Goal: Transaction & Acquisition: Book appointment/travel/reservation

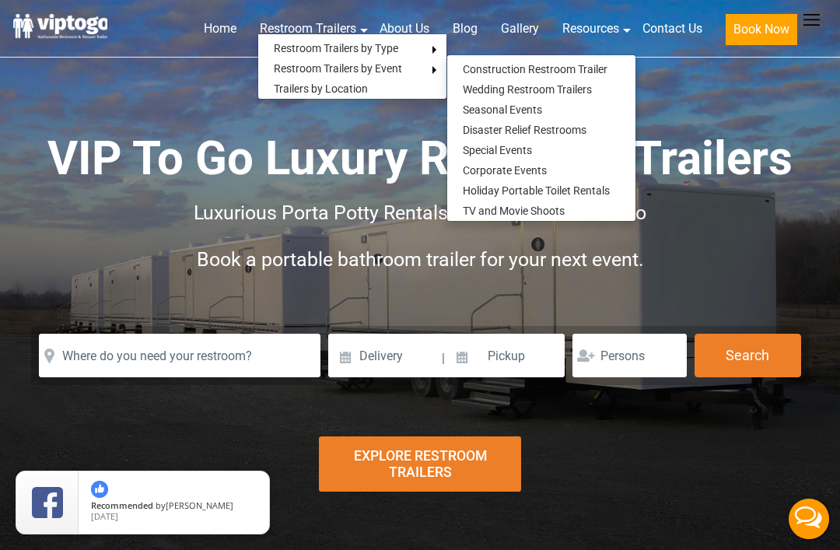
click at [800, 254] on h2 "Book a portable bathroom trailer for your next event." at bounding box center [420, 259] width 778 height 47
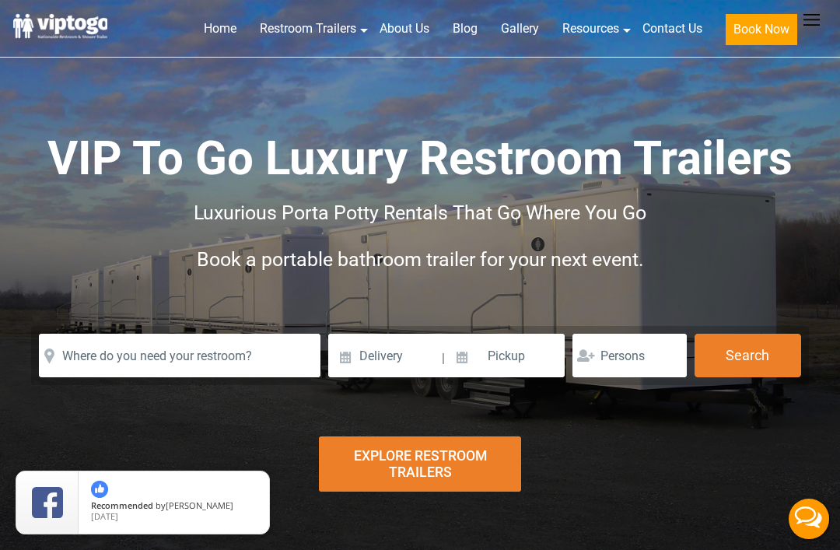
click at [353, 490] on div "Explore Restroom Trailers" at bounding box center [419, 463] width 201 height 55
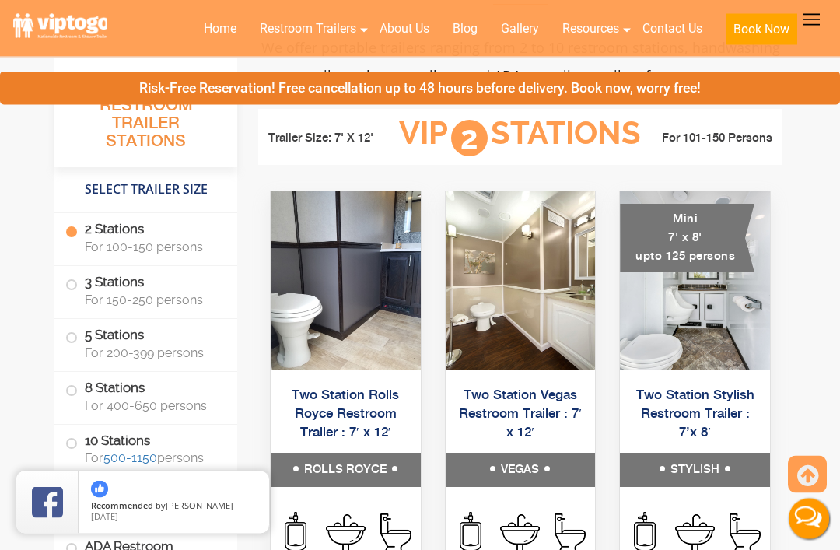
scroll to position [663, 0]
click at [586, 429] on h5 "Two Station Vegas Restroom Trailer : 7′ x 12′" at bounding box center [521, 414] width 150 height 78
click at [576, 420] on link "Two Station Vegas Restroom Trailer : 7′ x 12′" at bounding box center [520, 413] width 123 height 51
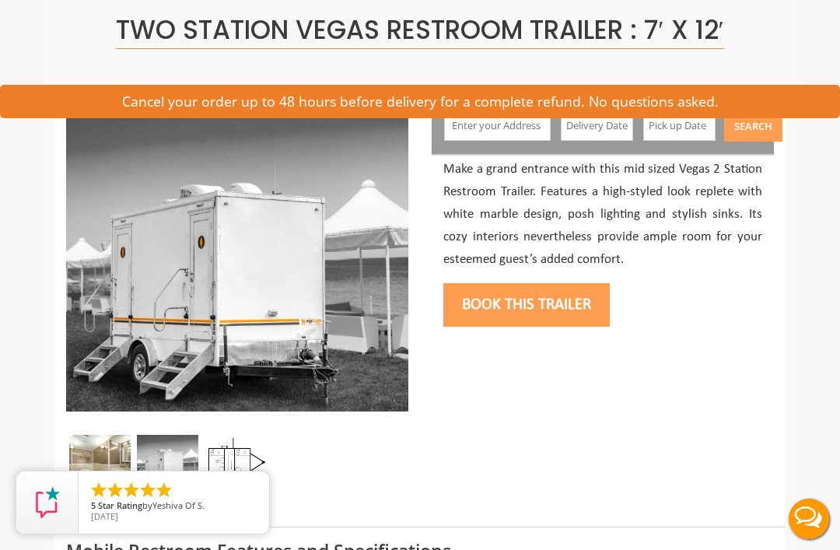
scroll to position [166, 0]
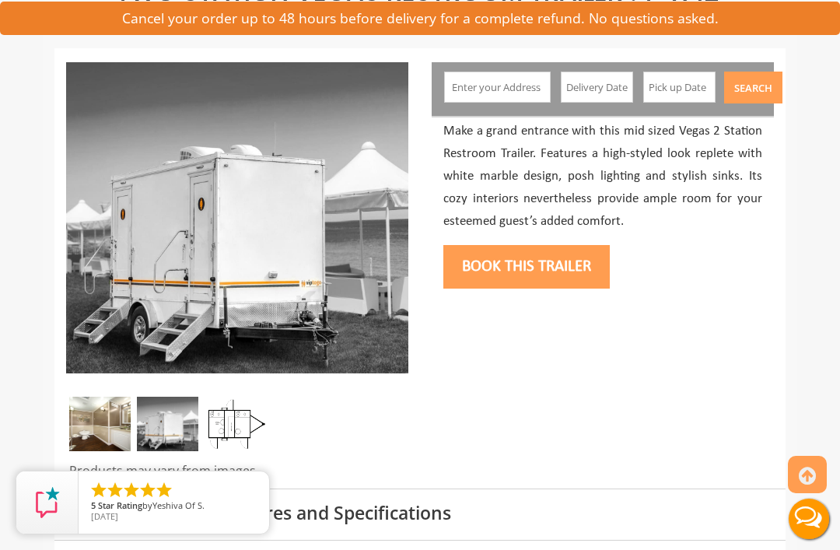
click at [226, 436] on img at bounding box center [234, 424] width 61 height 54
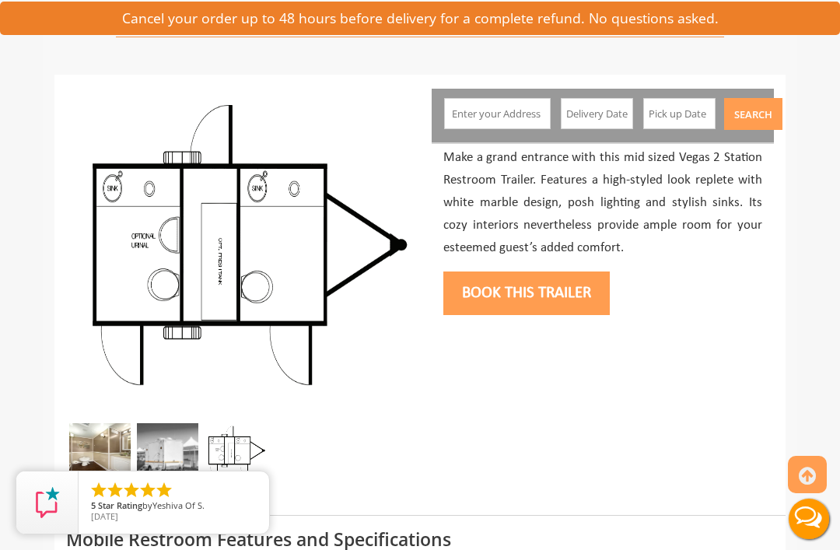
scroll to position [139, 0]
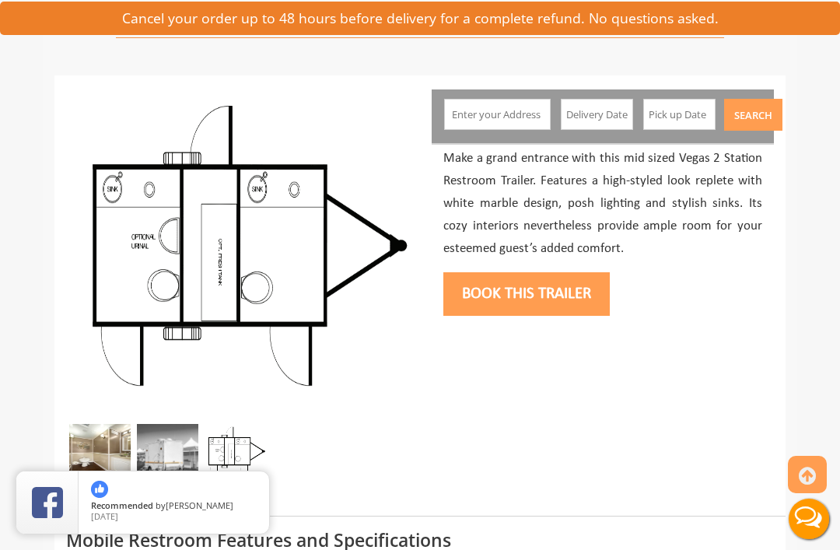
click at [117, 451] on img at bounding box center [99, 451] width 61 height 54
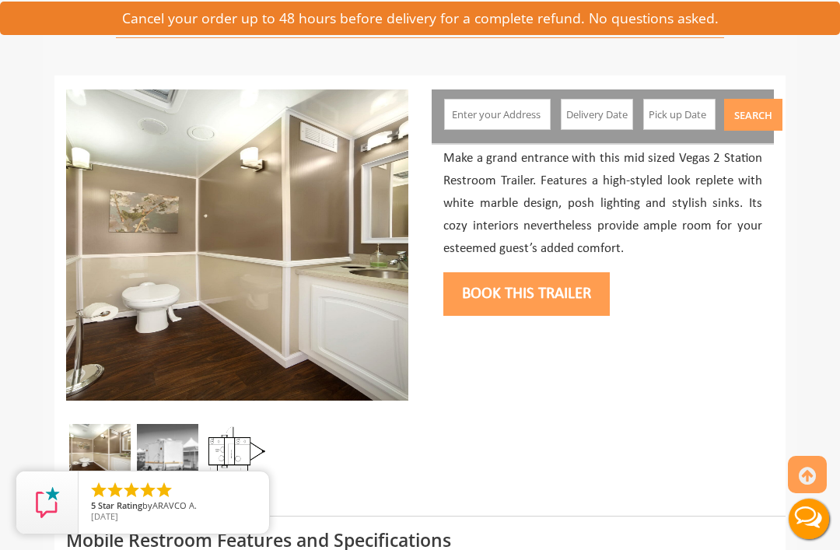
click at [170, 454] on img at bounding box center [167, 451] width 61 height 54
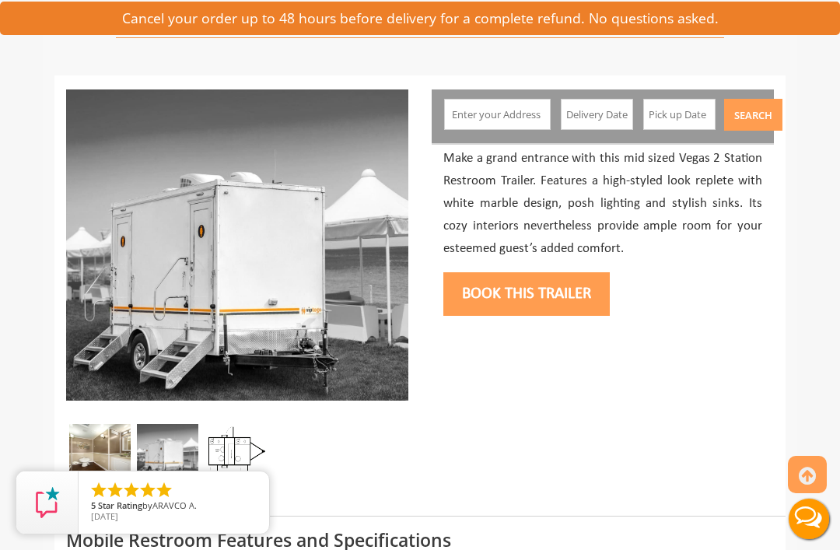
click at [226, 450] on img at bounding box center [234, 451] width 61 height 54
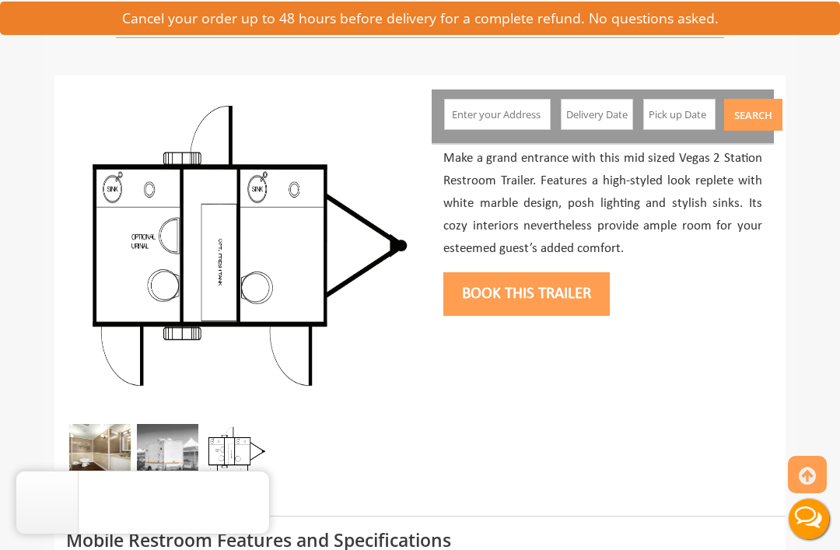
click at [85, 448] on img at bounding box center [99, 451] width 61 height 54
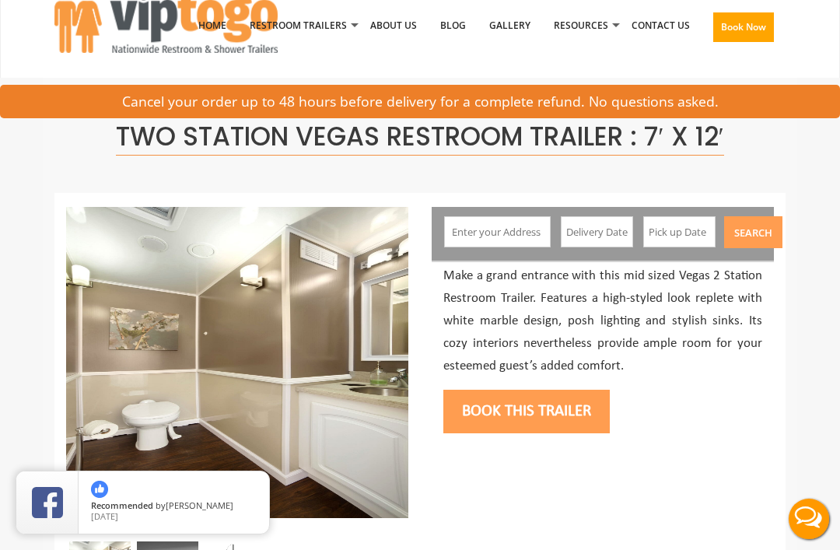
scroll to position [0, 0]
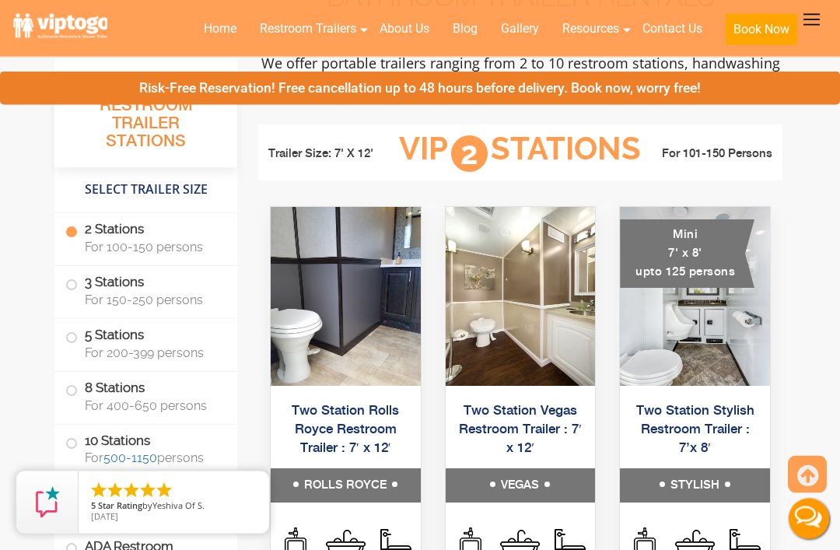
scroll to position [658, 0]
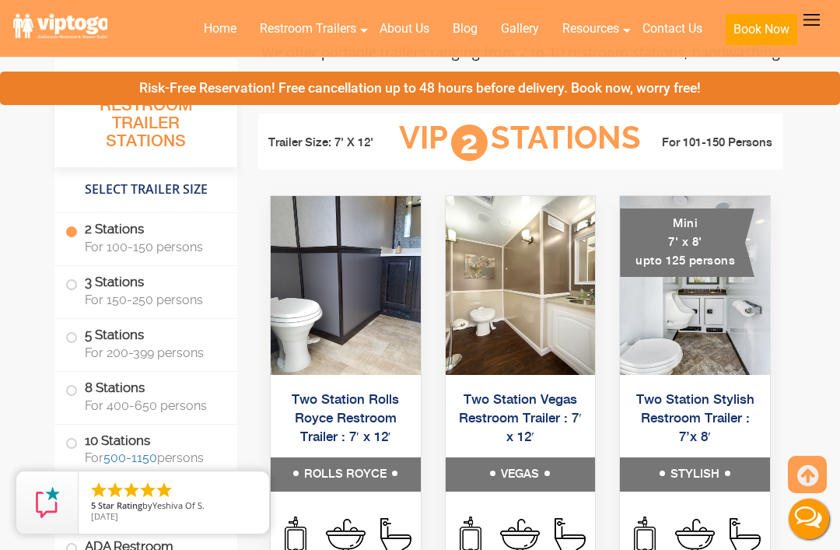
click at [754, 375] on img at bounding box center [695, 285] width 150 height 179
